Goal: Contribute content

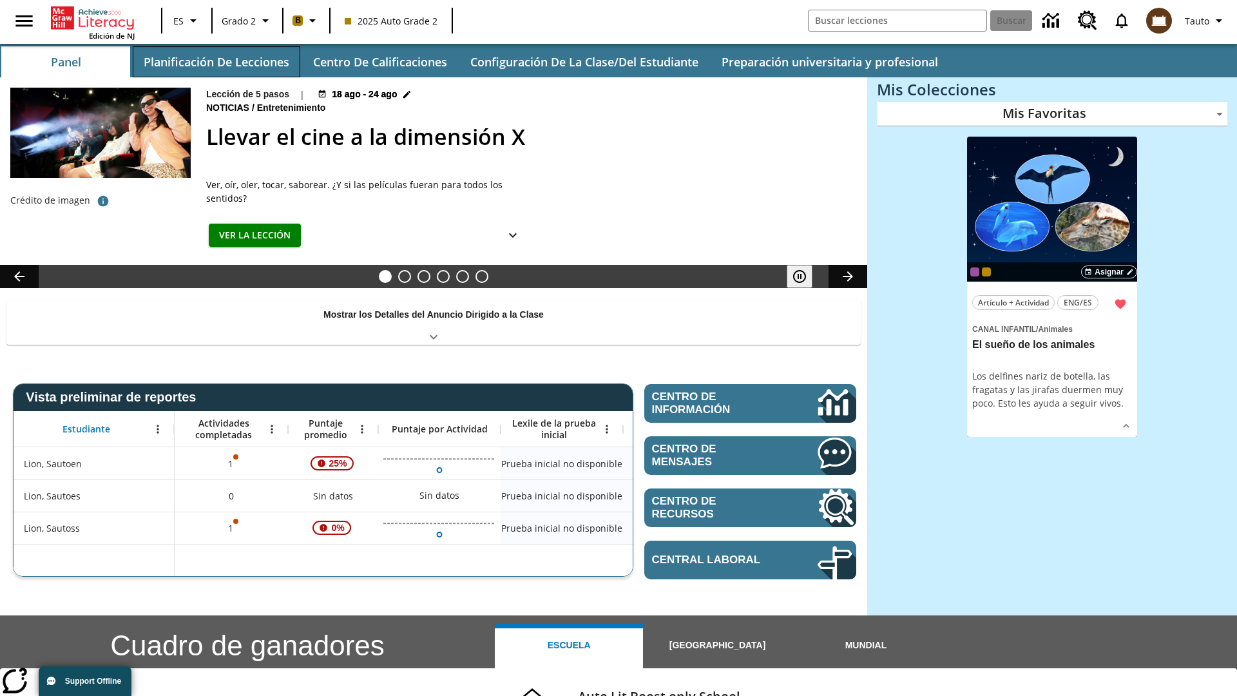
click at [216, 62] on button "Planificación de lecciones" at bounding box center [217, 61] width 168 height 31
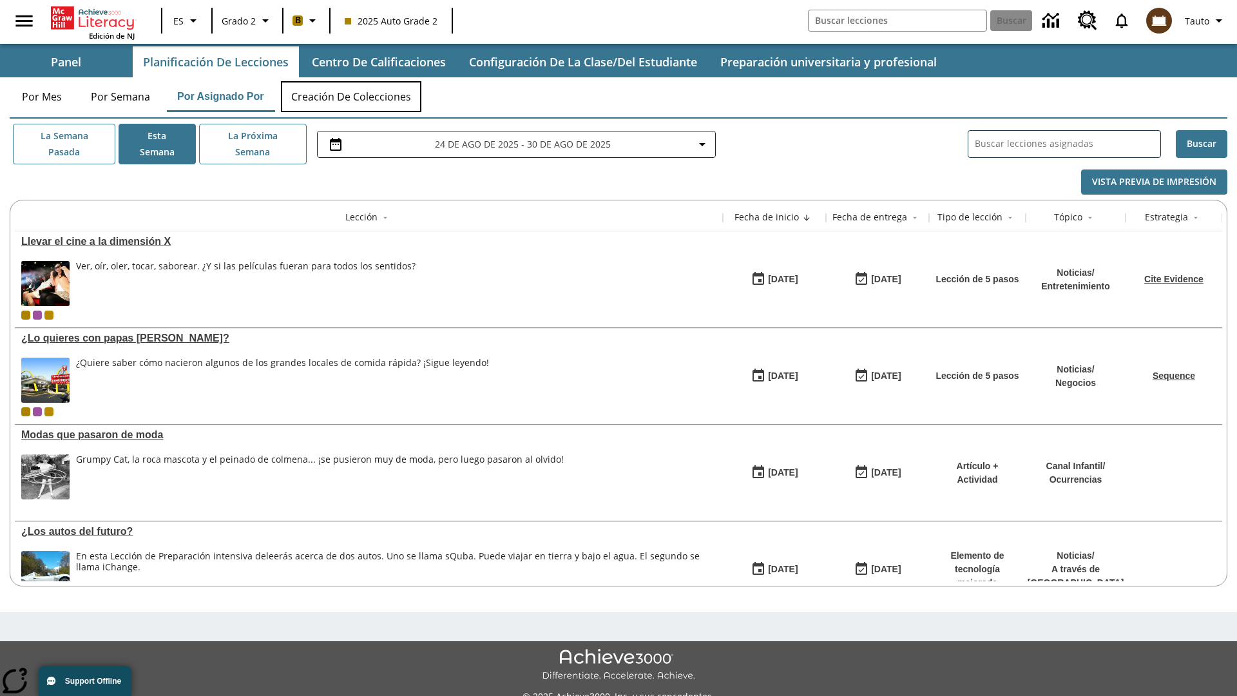
click at [352, 97] on button "Creación de colecciones" at bounding box center [351, 96] width 140 height 31
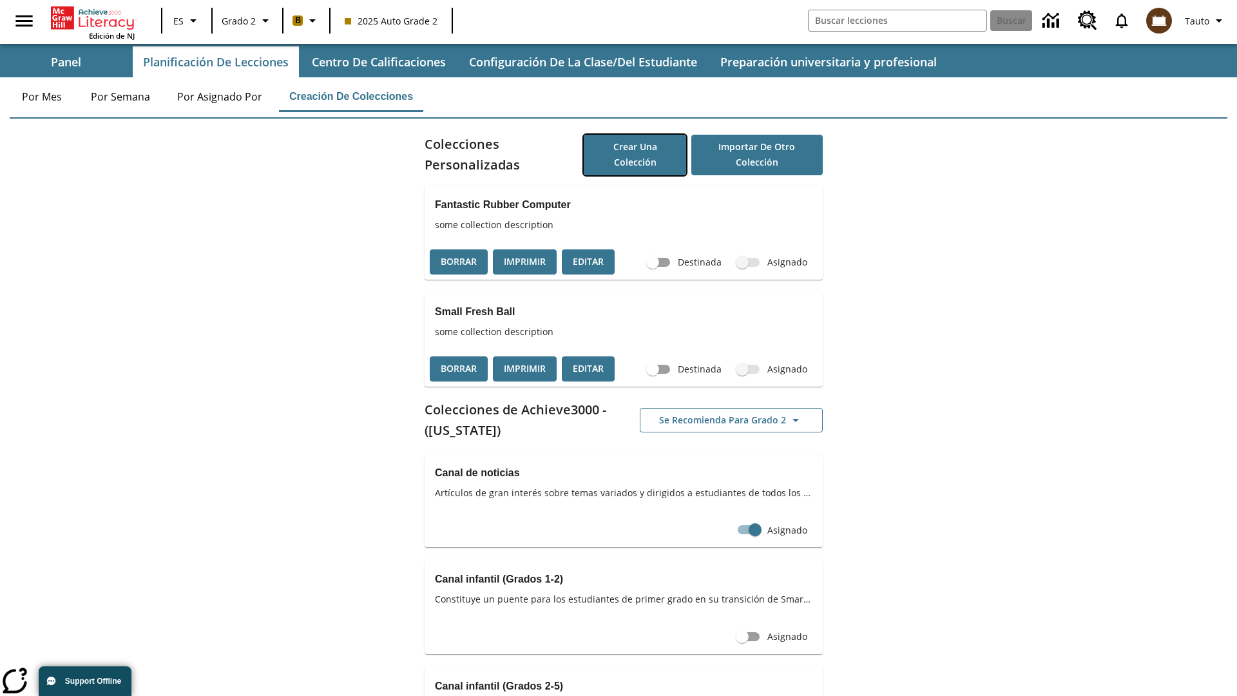
click at [635, 155] on button "Crear una colección" at bounding box center [635, 155] width 102 height 41
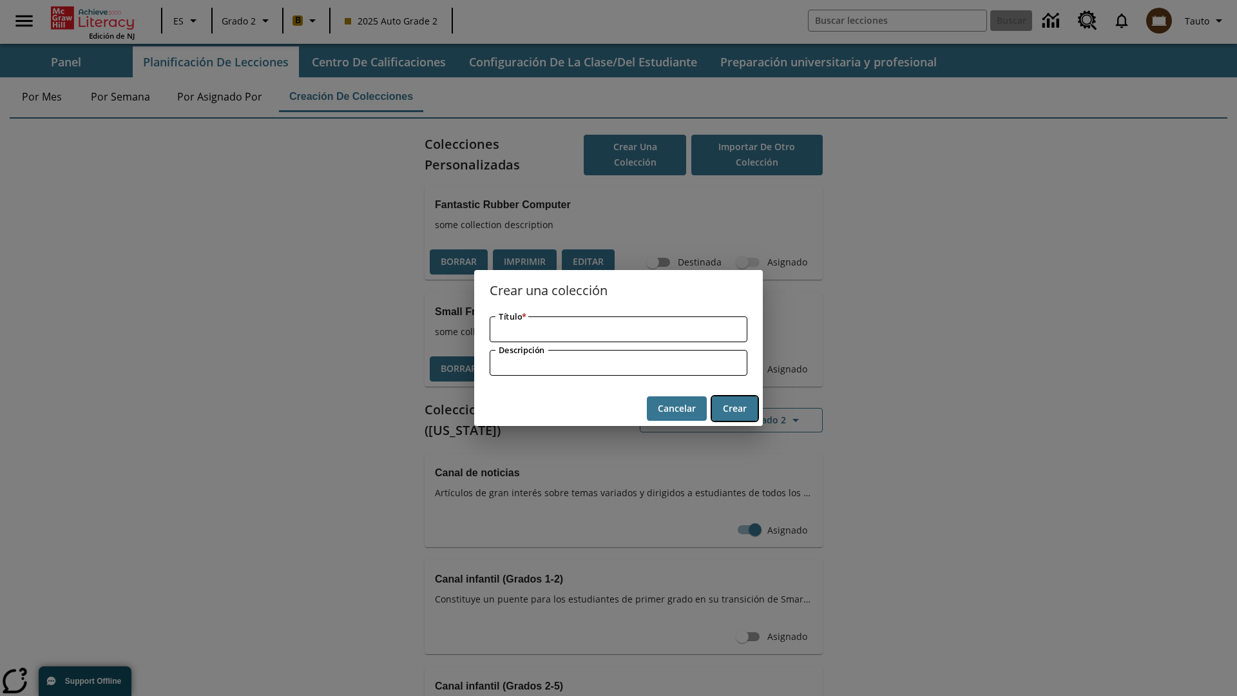
click at [734, 408] on button "Crear" at bounding box center [735, 408] width 46 height 25
type input "Handmade Frozen Ball"
type input "some collection description"
